Goal: Book appointment/travel/reservation

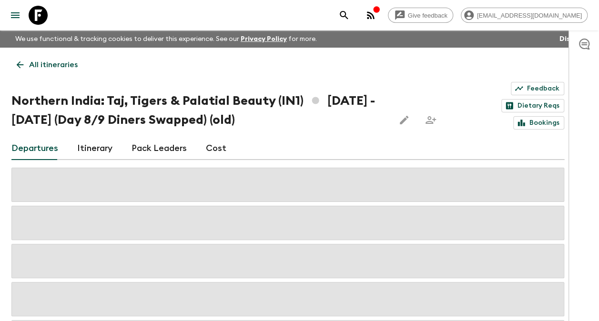
click at [33, 61] on p "All itineraries" at bounding box center [53, 64] width 49 height 11
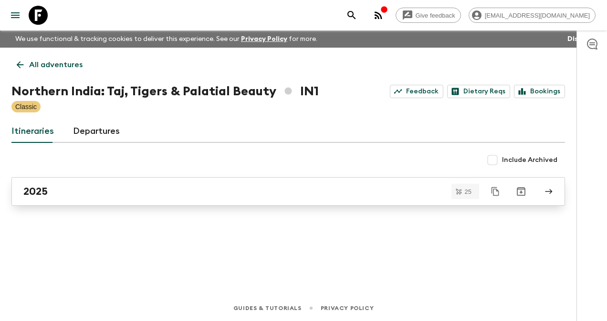
click at [34, 191] on h2 "2025" at bounding box center [35, 192] width 24 height 12
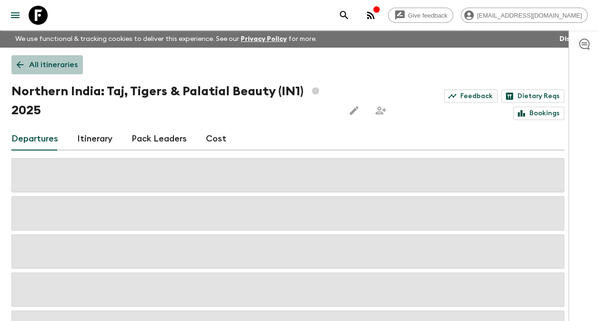
click at [26, 64] on link "All itineraries" at bounding box center [47, 64] width 72 height 19
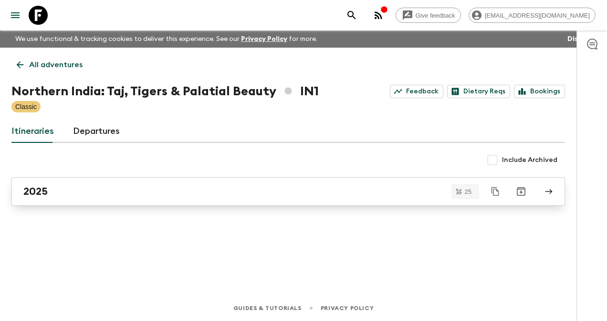
click at [33, 191] on h2 "2025" at bounding box center [35, 192] width 24 height 12
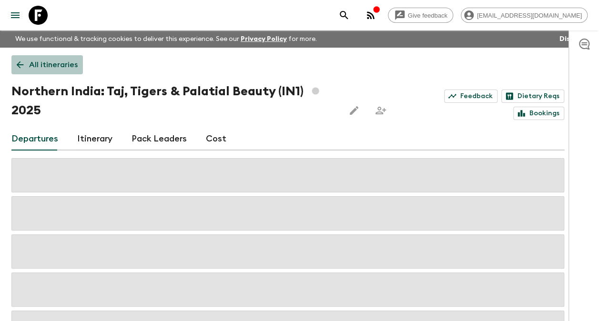
click at [23, 62] on icon at bounding box center [20, 65] width 10 height 10
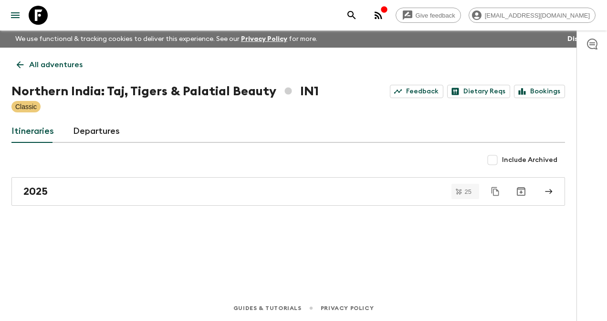
click at [18, 65] on icon at bounding box center [20, 65] width 10 height 10
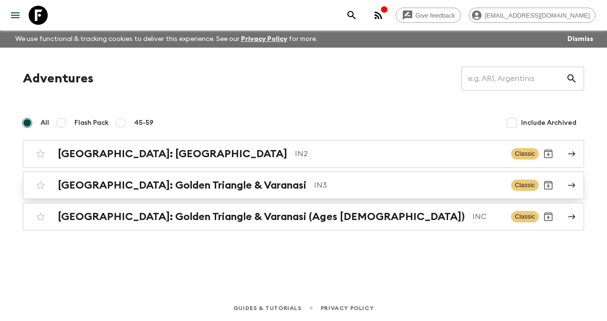
click at [87, 183] on h2 "[GEOGRAPHIC_DATA]: Golden Triangle & Varanasi" at bounding box center [182, 185] width 248 height 12
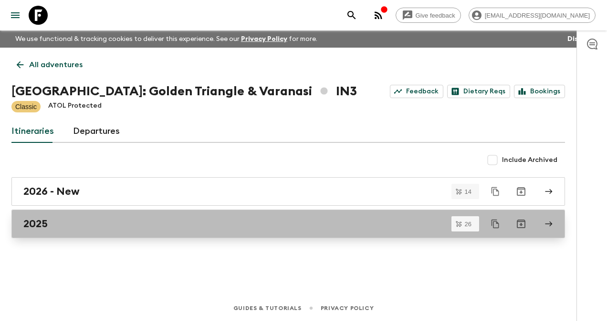
click at [31, 226] on h2 "2025" at bounding box center [35, 224] width 24 height 12
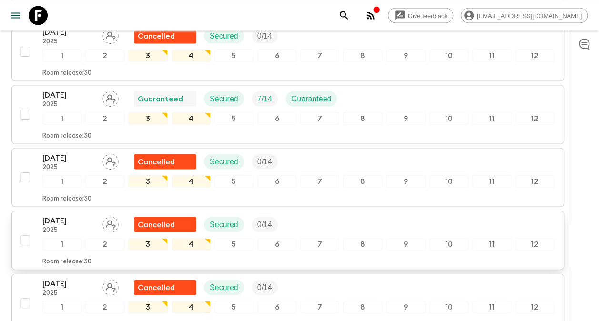
scroll to position [858, 0]
